Goal: Find contact information: Find contact information

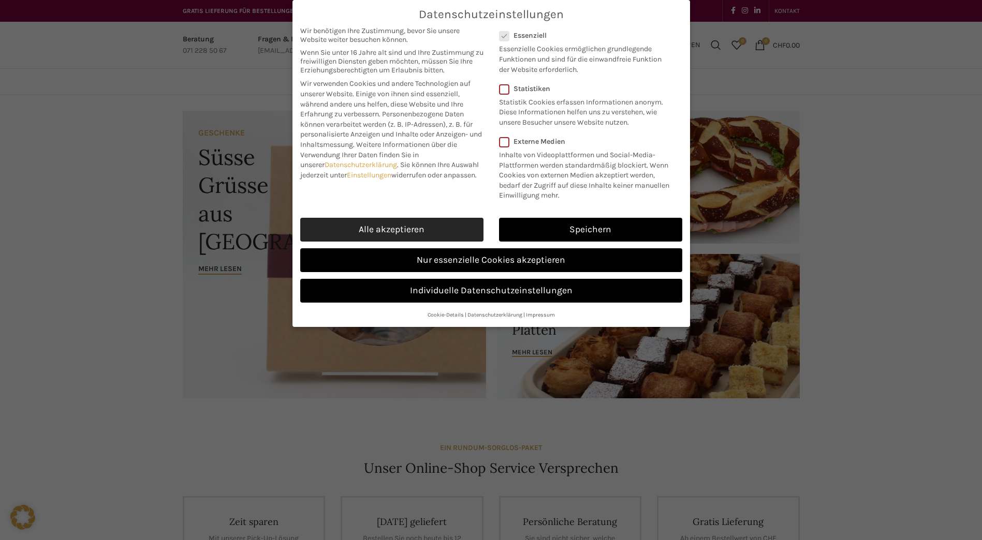
click at [395, 227] on link "Alle akzeptieren" at bounding box center [391, 230] width 183 height 24
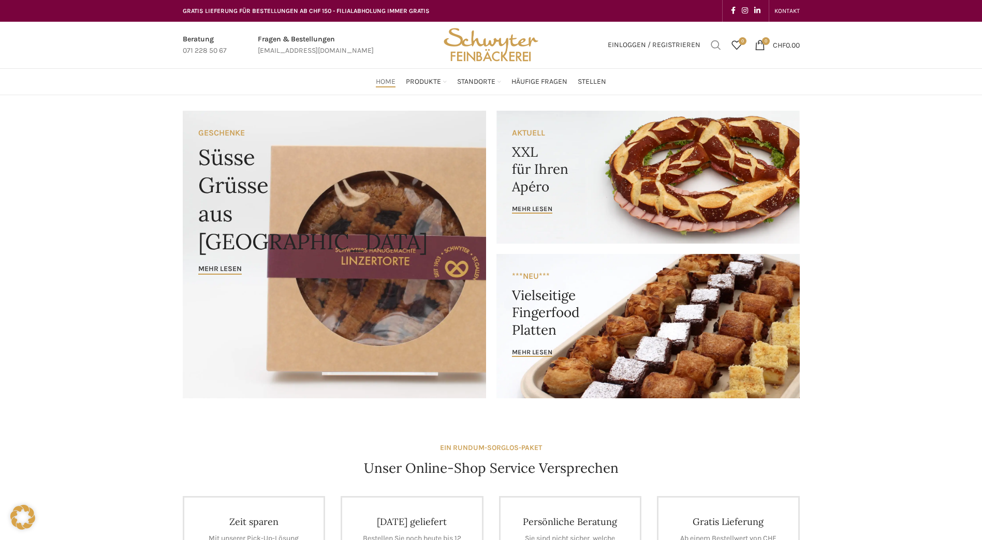
click at [712, 45] on span "Suchen" at bounding box center [716, 45] width 10 height 10
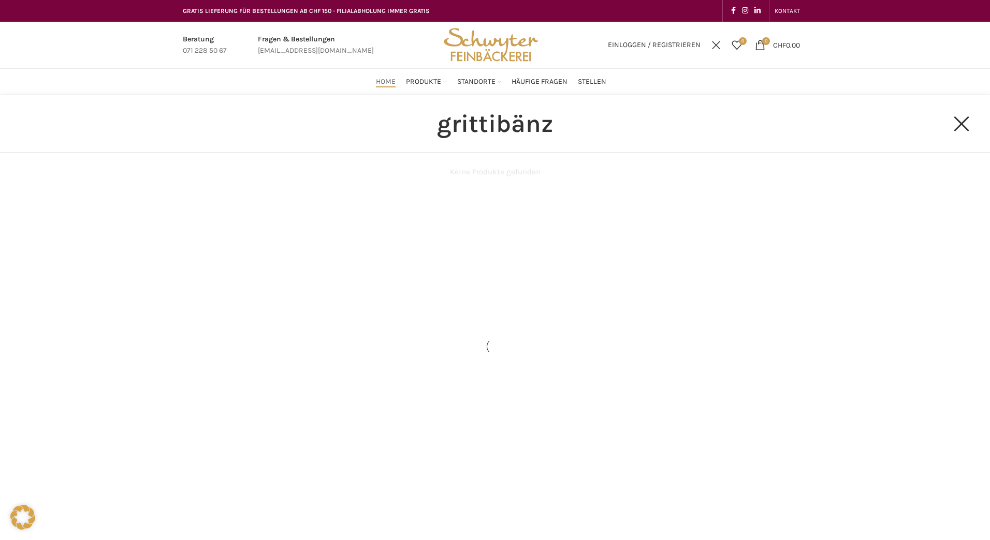
type input "grittibänz"
click button "Search" at bounding box center [0, 0] width 0 height 0
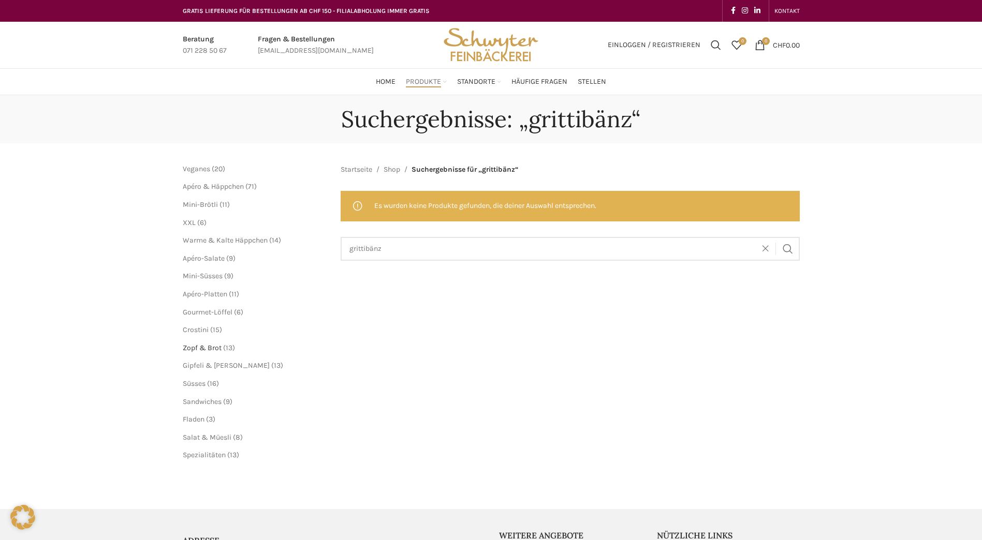
click at [210, 348] on span "Zopf & Brot" at bounding box center [202, 348] width 39 height 9
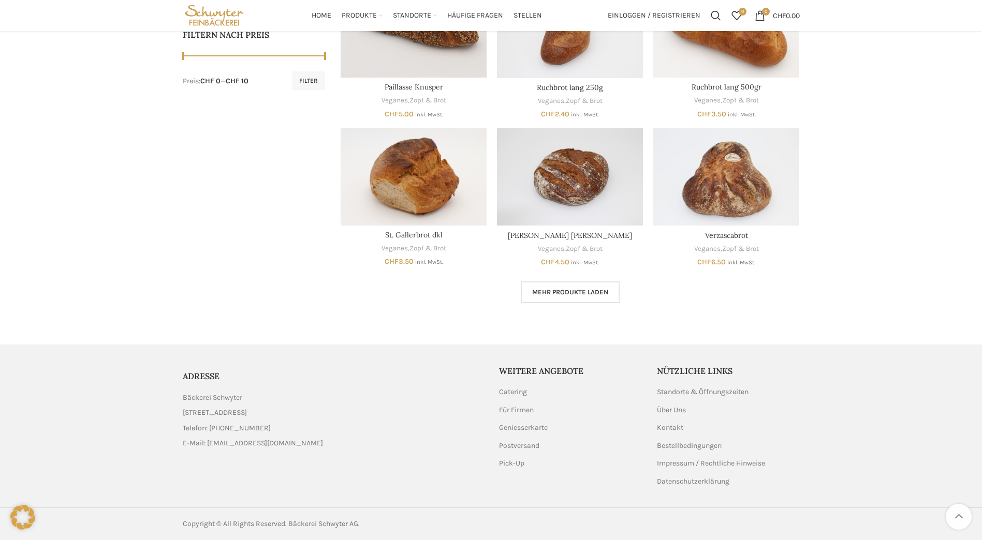
scroll to position [403, 0]
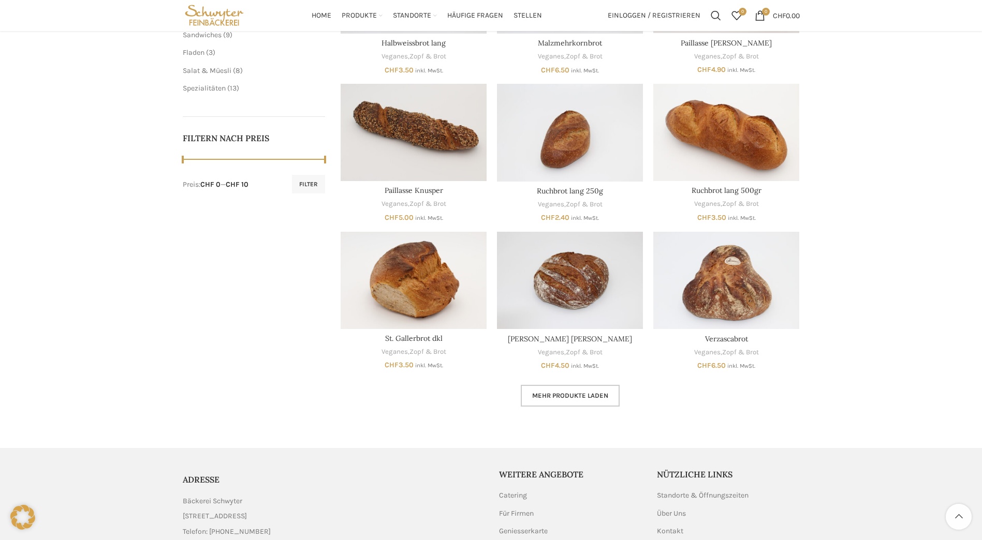
click at [574, 395] on span "Mehr Produkte laden" at bounding box center [570, 396] width 76 height 8
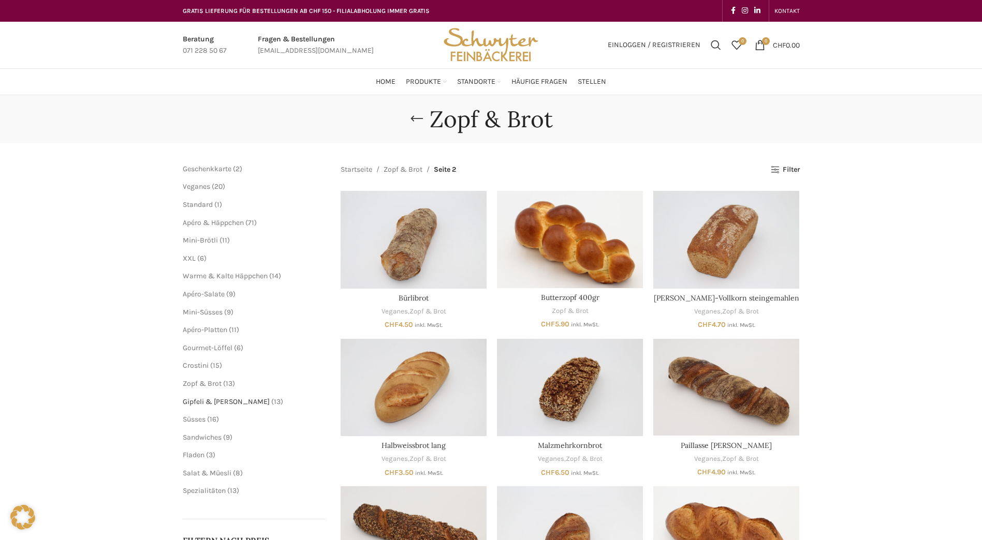
click at [221, 403] on span "Gipfeli & [PERSON_NAME]" at bounding box center [226, 401] width 87 height 9
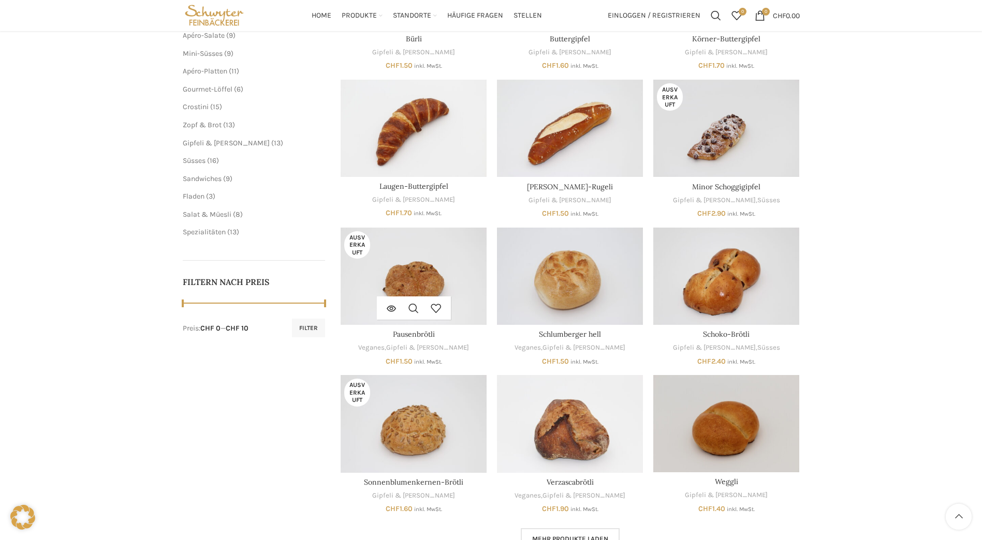
scroll to position [52, 0]
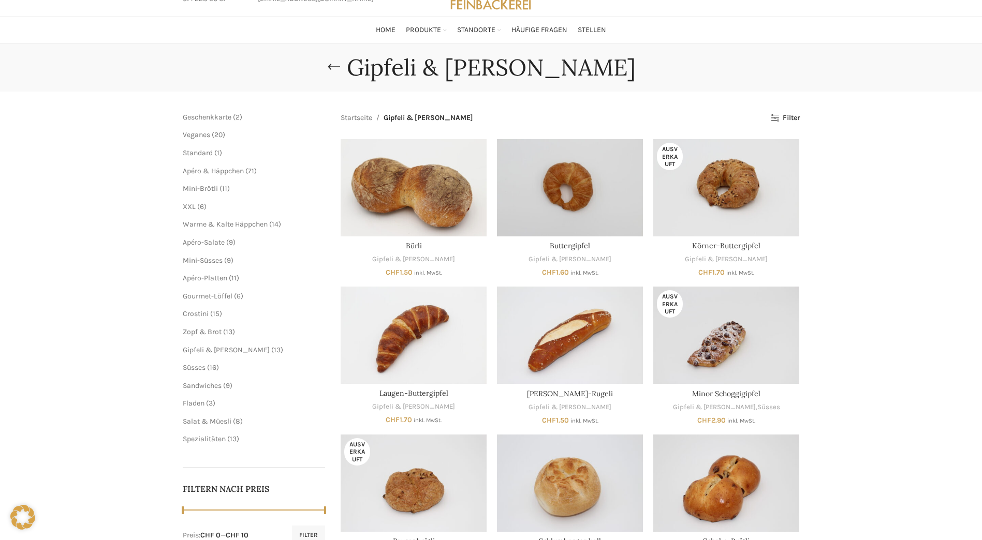
click at [216, 366] on span "16" at bounding box center [213, 367] width 7 height 9
click at [194, 368] on span "Süsses" at bounding box center [194, 367] width 23 height 9
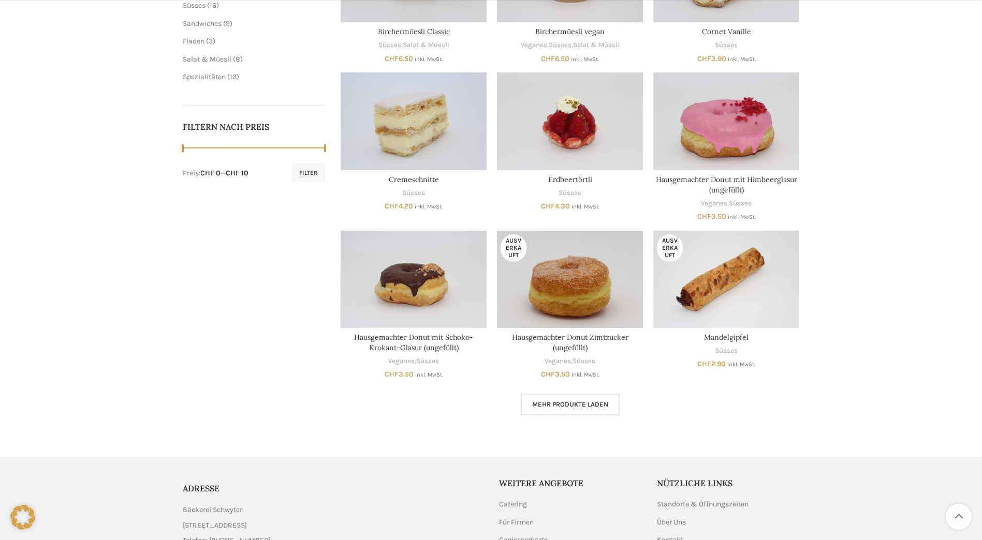
scroll to position [466, 0]
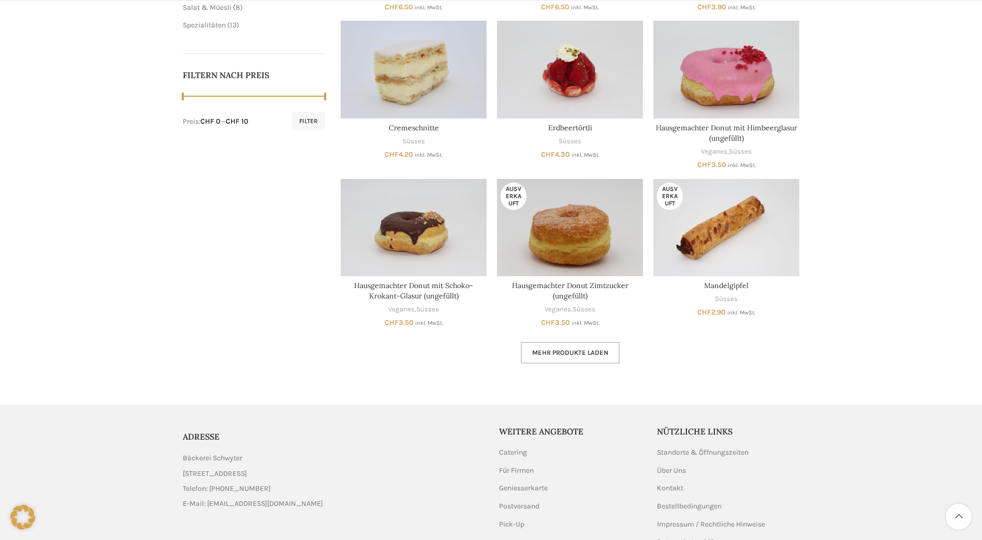
click at [563, 356] on span "Mehr Produkte laden" at bounding box center [570, 353] width 76 height 8
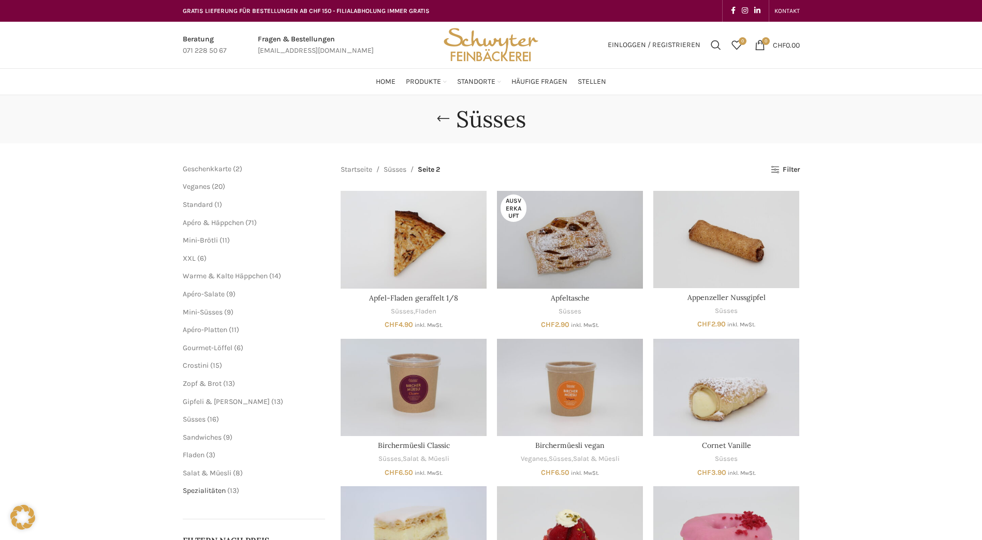
click at [225, 493] on span "Spezialitäten" at bounding box center [204, 490] width 43 height 9
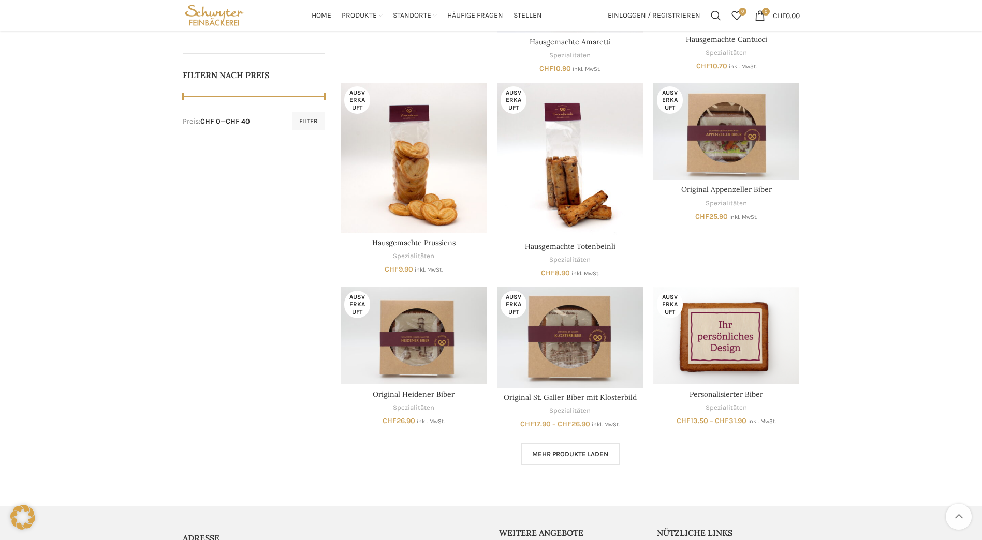
scroll to position [628, 0]
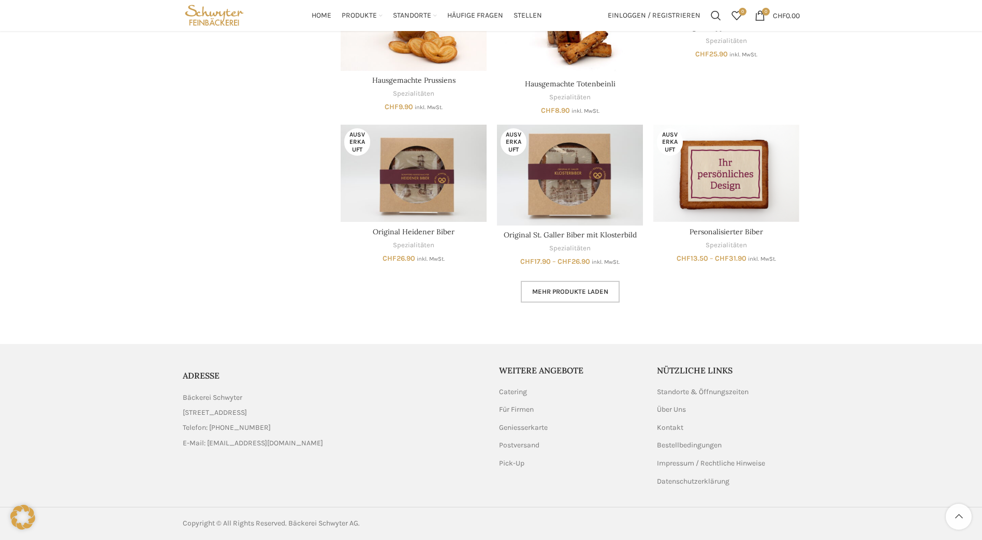
click at [567, 296] on span "Mehr Produkte laden" at bounding box center [570, 292] width 76 height 8
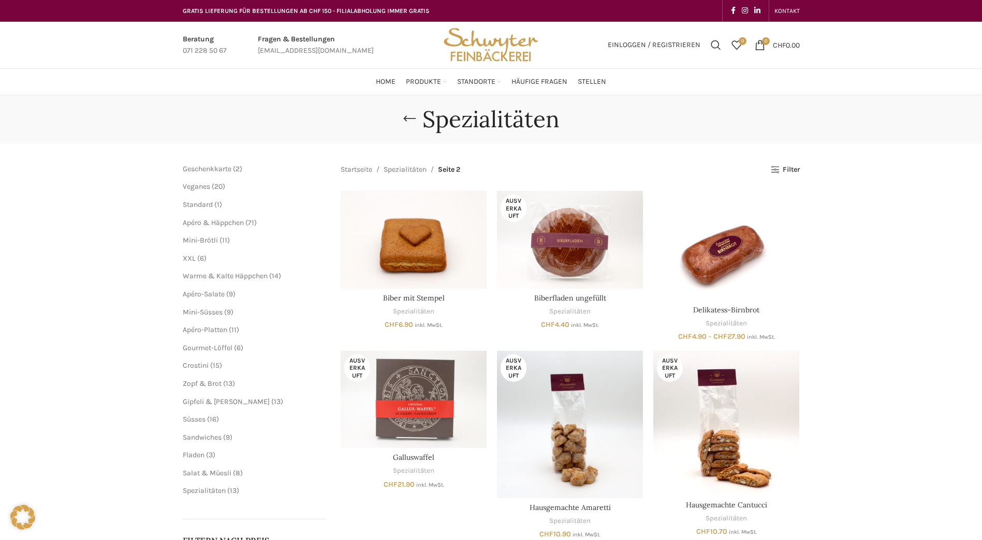
click at [298, 51] on link "Infobox link" at bounding box center [316, 45] width 116 height 23
click at [274, 49] on link "Infobox link" at bounding box center [316, 45] width 116 height 23
drag, startPoint x: 355, startPoint y: 52, endPoint x: 201, endPoint y: 63, distance: 154.6
click at [201, 63] on div "Beratung 071 228 50 67 Fragen & Bestellungen [EMAIL_ADDRESS][DOMAIN_NAME]" at bounding box center [307, 45] width 258 height 47
drag, startPoint x: 201, startPoint y: 63, endPoint x: 370, endPoint y: 67, distance: 169.3
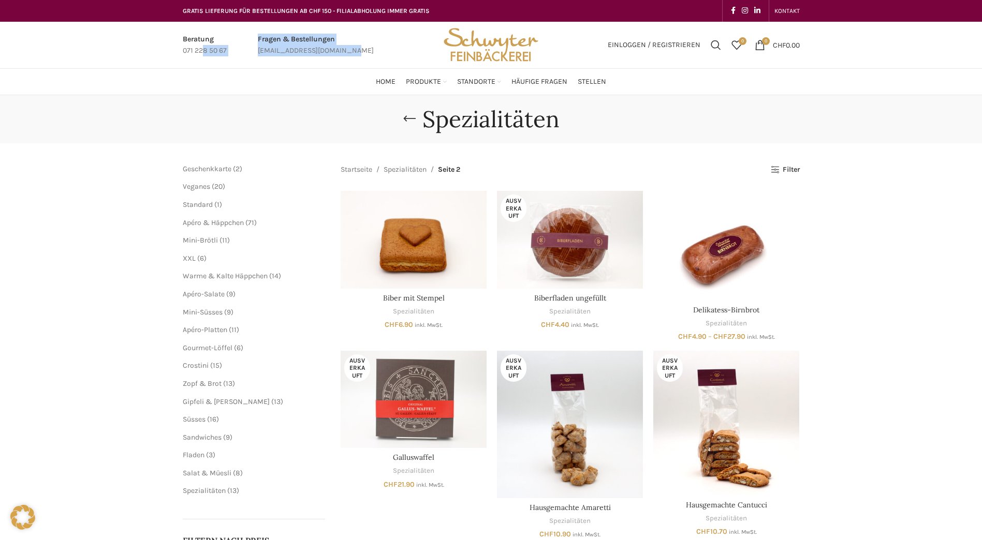
click at [370, 67] on div "Beratung 071 228 50 67 Fragen & Bestellungen [EMAIL_ADDRESS][DOMAIN_NAME]" at bounding box center [307, 45] width 258 height 47
drag, startPoint x: 355, startPoint y: 53, endPoint x: 349, endPoint y: 53, distance: 5.7
click at [350, 53] on div "Fragen & Bestellungen [EMAIL_ADDRESS][DOMAIN_NAME]" at bounding box center [316, 45] width 126 height 23
drag, startPoint x: 256, startPoint y: 49, endPoint x: 301, endPoint y: 48, distance: 45.6
click at [301, 48] on div "Fragen & Bestellungen [EMAIL_ADDRESS][DOMAIN_NAME]" at bounding box center [316, 45] width 126 height 23
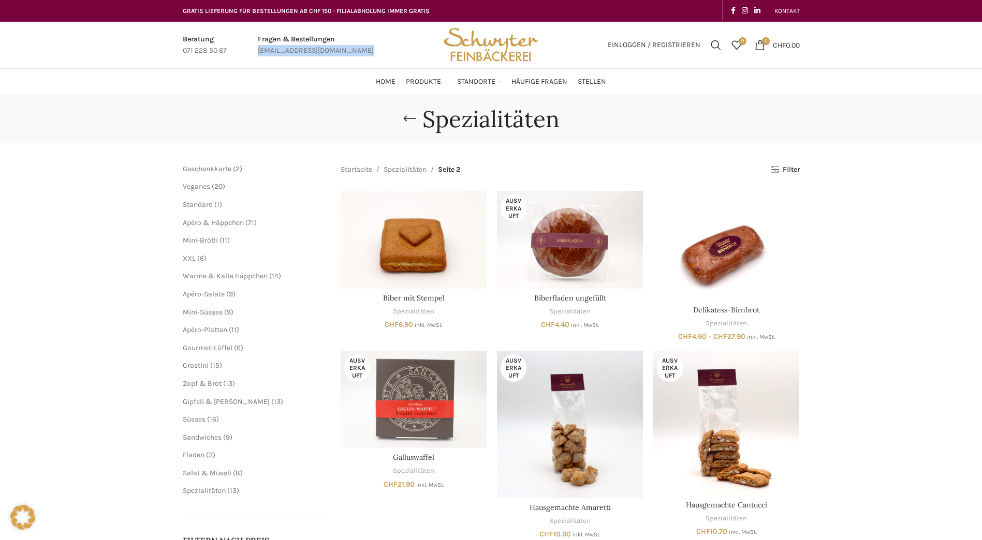
copy div "[EMAIL_ADDRESS][DOMAIN_NAME]"
